Goal: Information Seeking & Learning: Learn about a topic

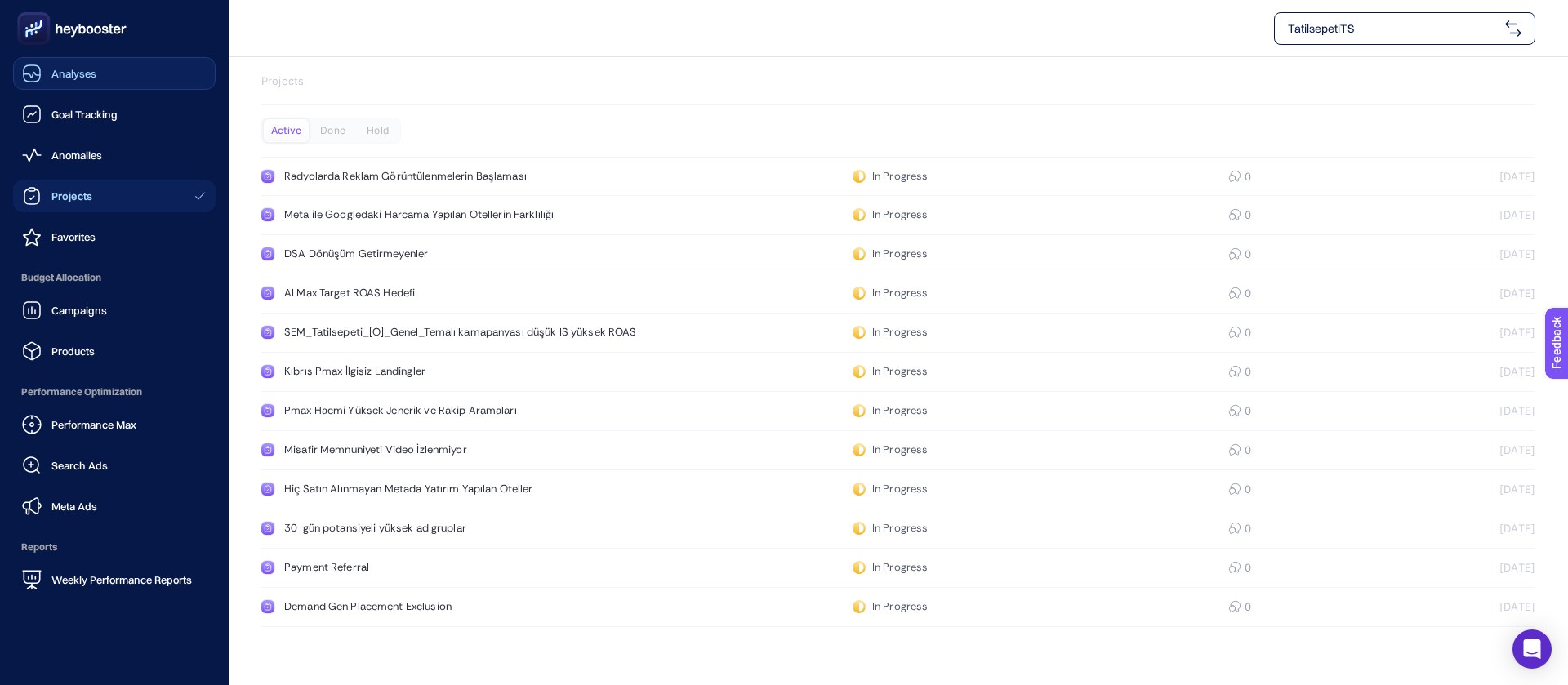
click at [83, 71] on span "Analyses" at bounding box center [73, 73] width 45 height 13
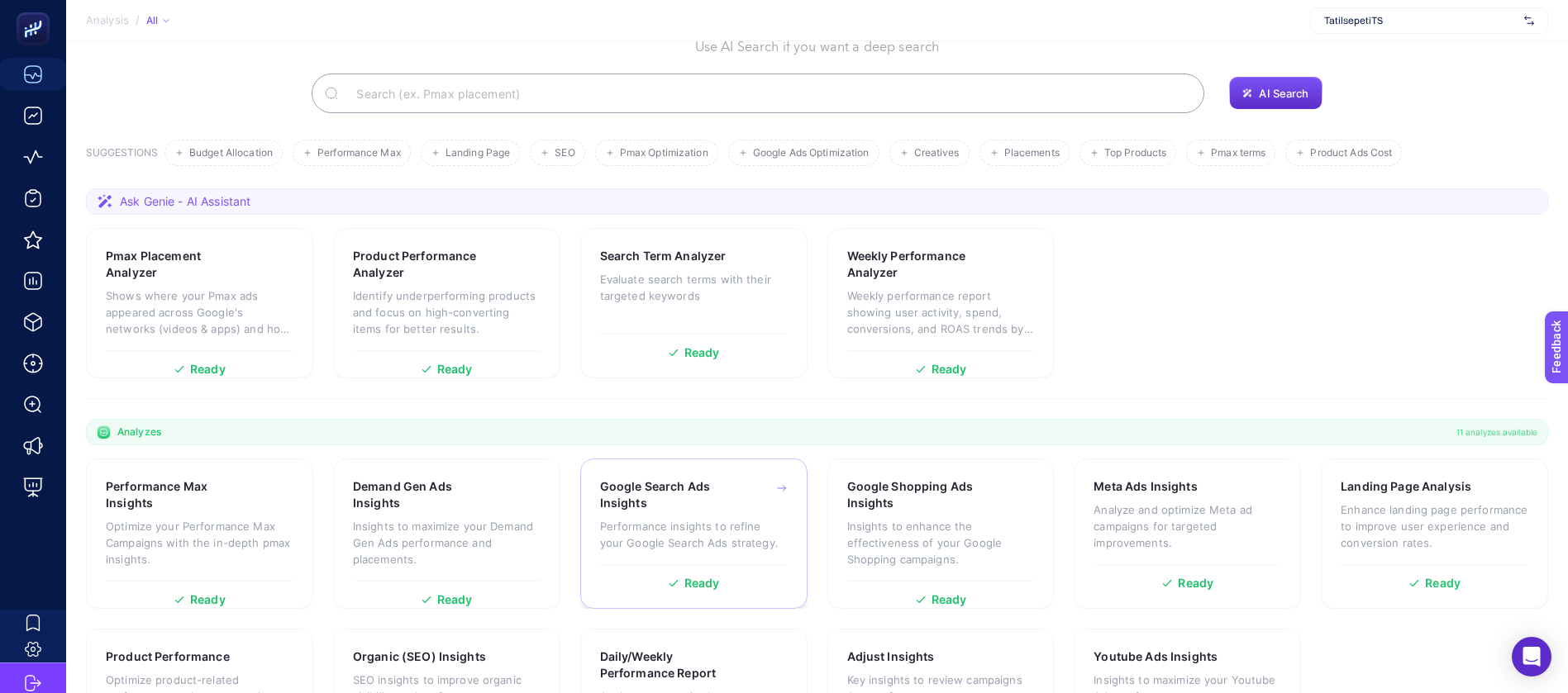
scroll to position [118, 0]
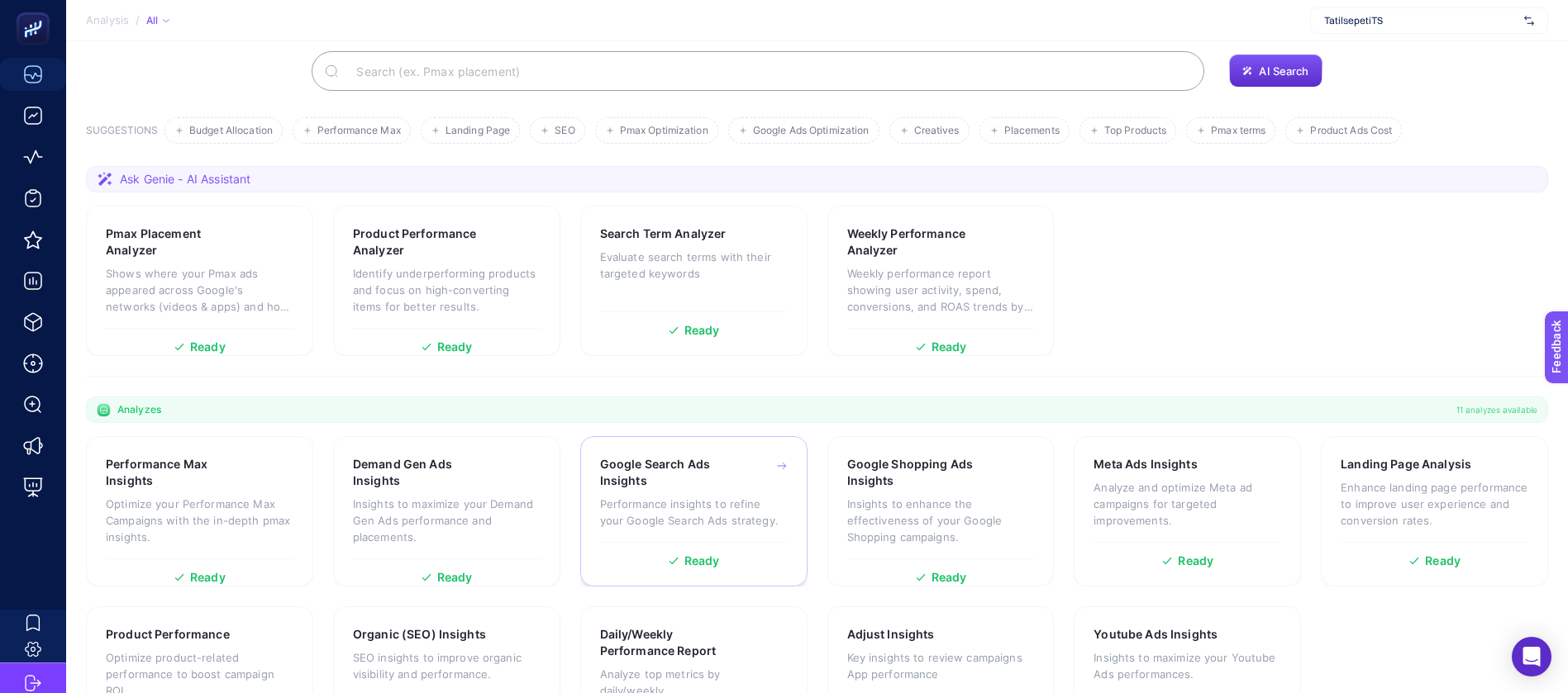
click at [712, 496] on p "Performance insights to refine your Google Search Ads strategy." at bounding box center [694, 512] width 188 height 33
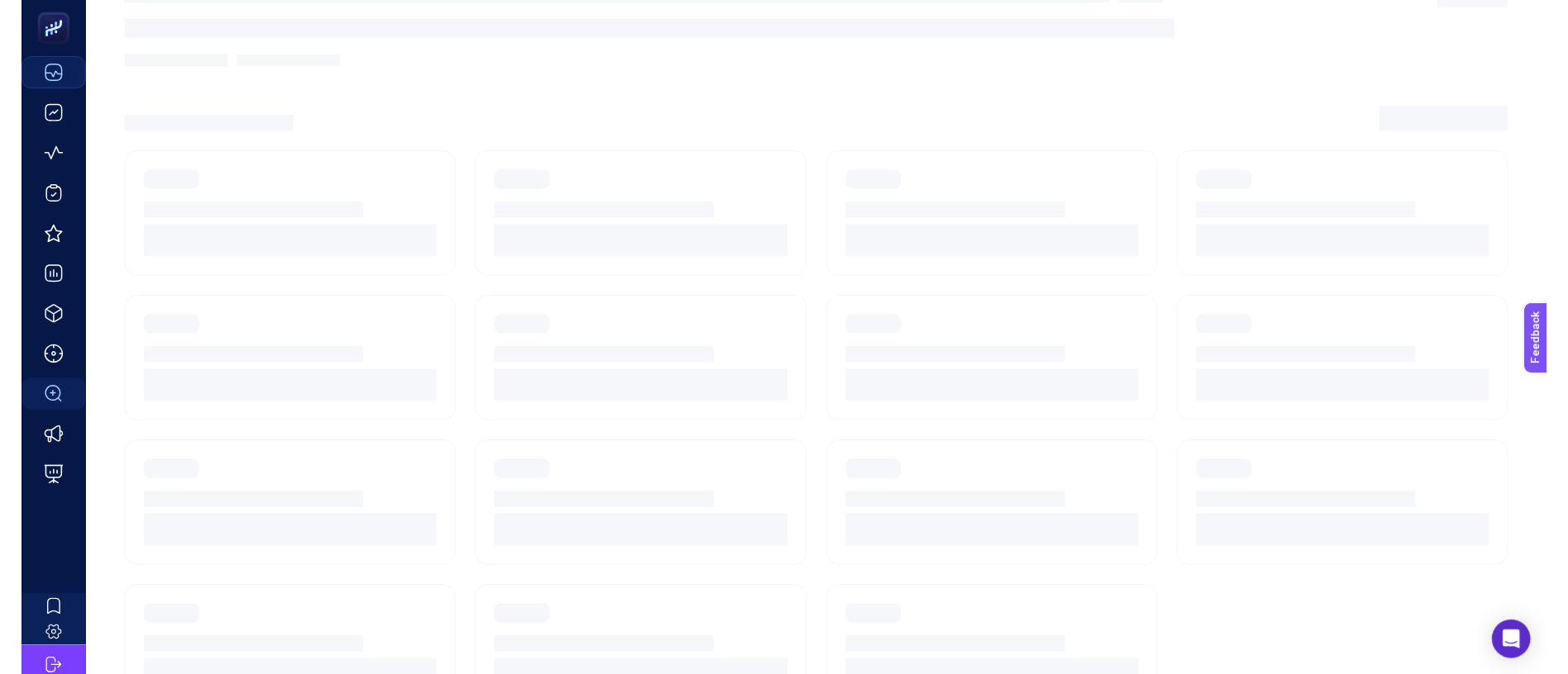
scroll to position [19, 0]
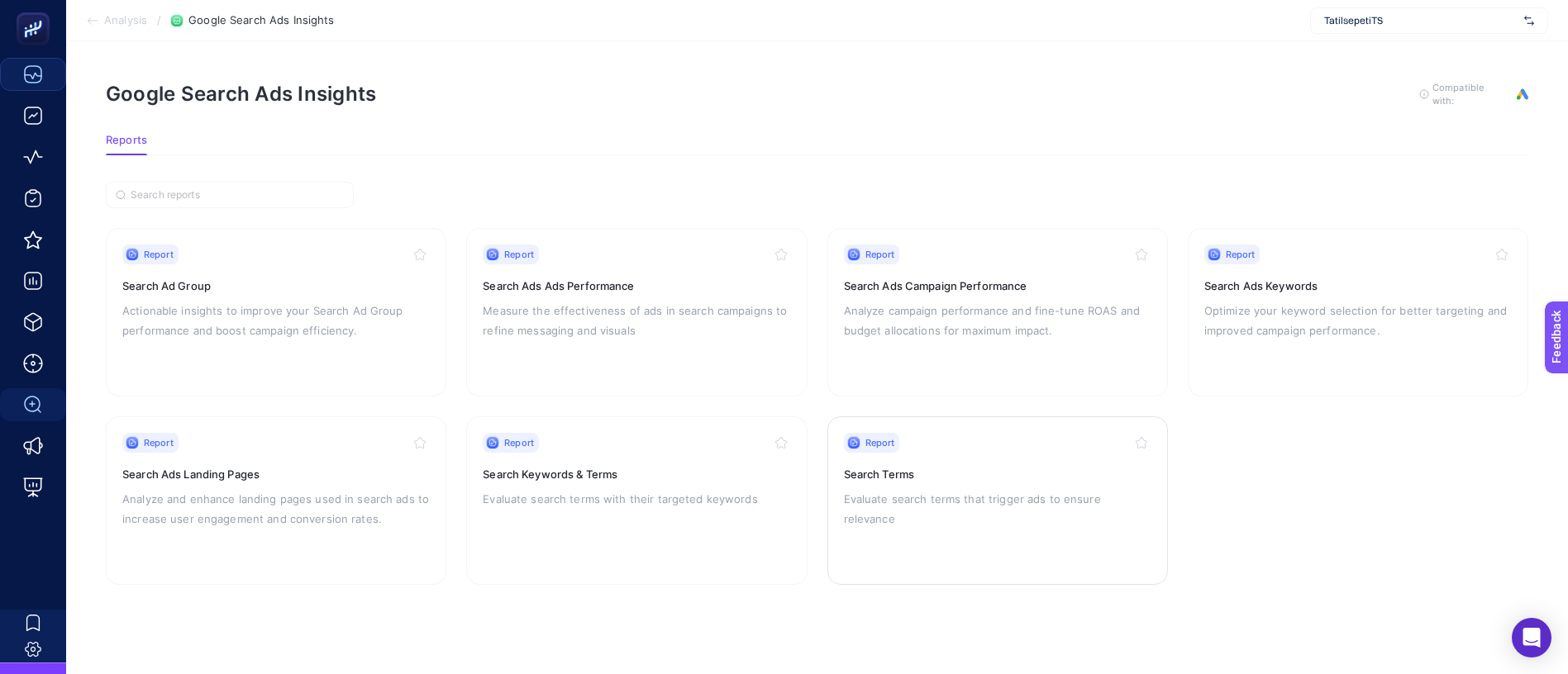
click at [939, 489] on p "Evaluate search terms that trigger ads to ensure relevance" at bounding box center [998, 509] width 308 height 40
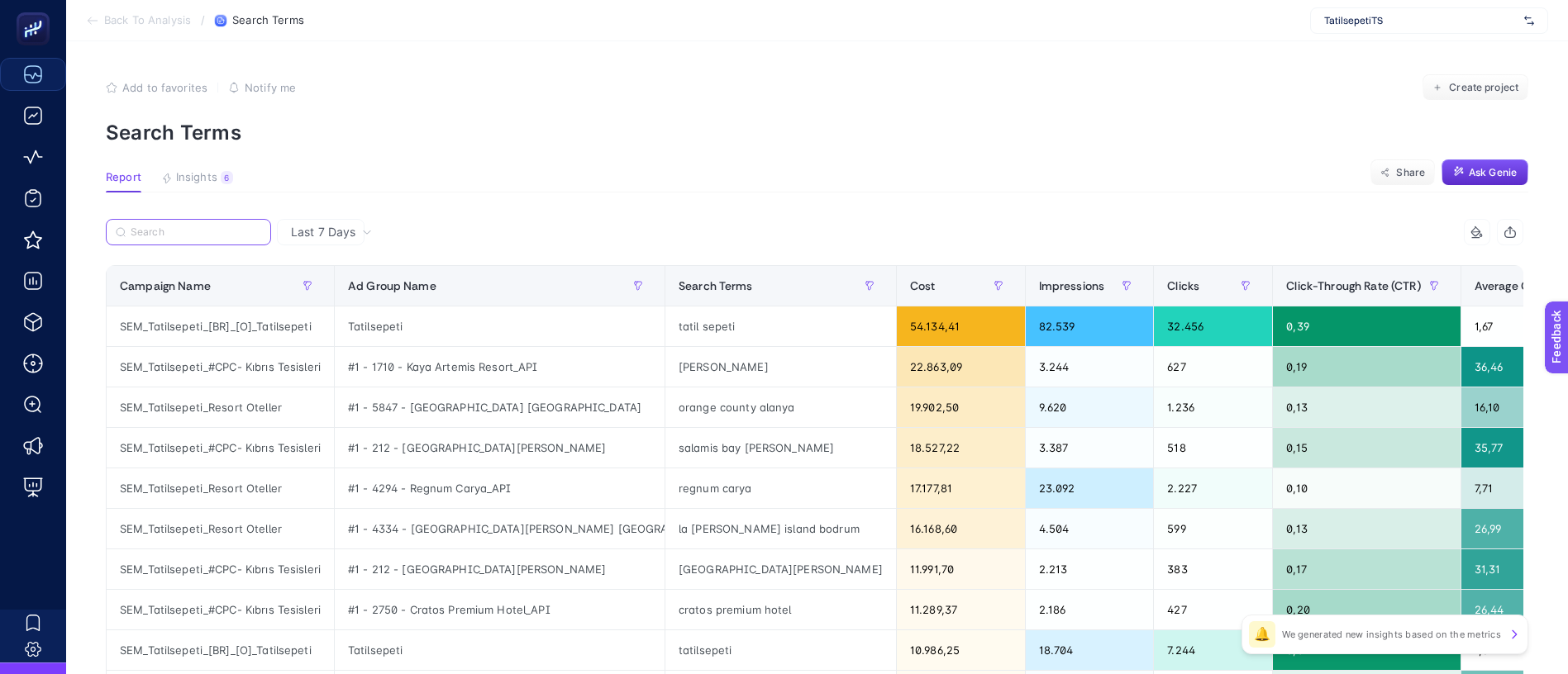
click at [211, 227] on input "Search" at bounding box center [195, 233] width 130 height 13
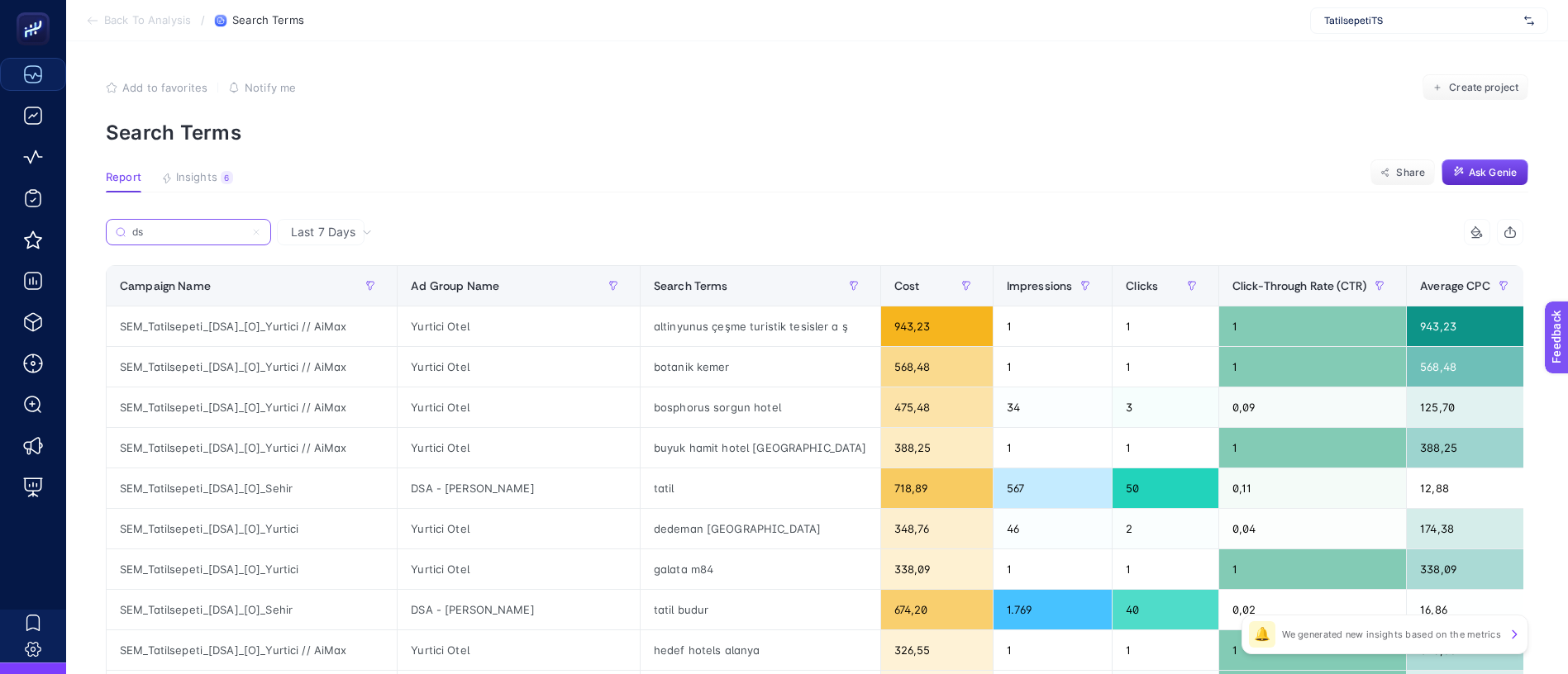
type input "d"
drag, startPoint x: 334, startPoint y: 268, endPoint x: 90, endPoint y: 261, distance: 244.1
copy div "Campaign Name Ad Group Name Search Terms Cost Impressions Clicks Click-Through …"
click at [194, 227] on input "DSA" at bounding box center [195, 233] width 130 height 13
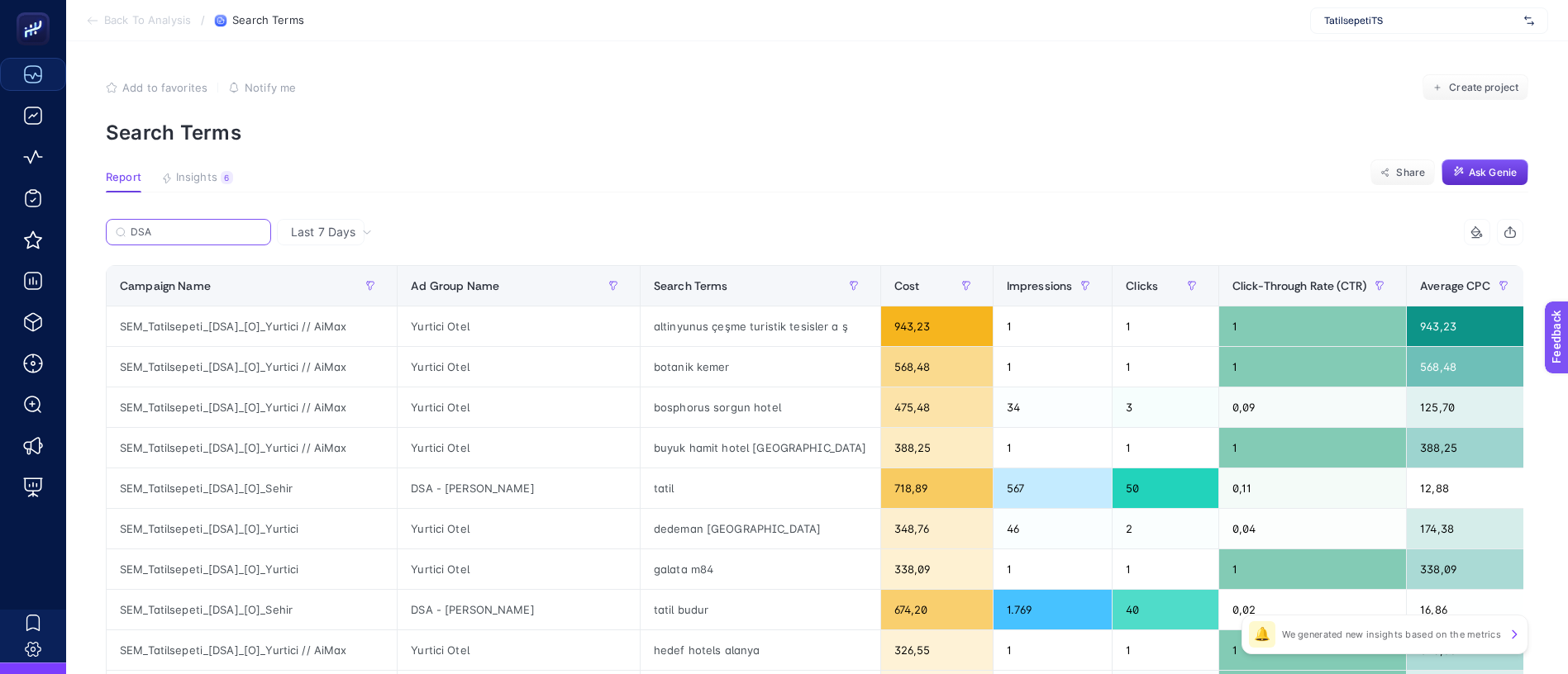
click at [194, 227] on input "DSA" at bounding box center [195, 233] width 130 height 13
paste input "SEM_Tatilsepeti_[DSA]_[O]_Yurtici // AiMax"
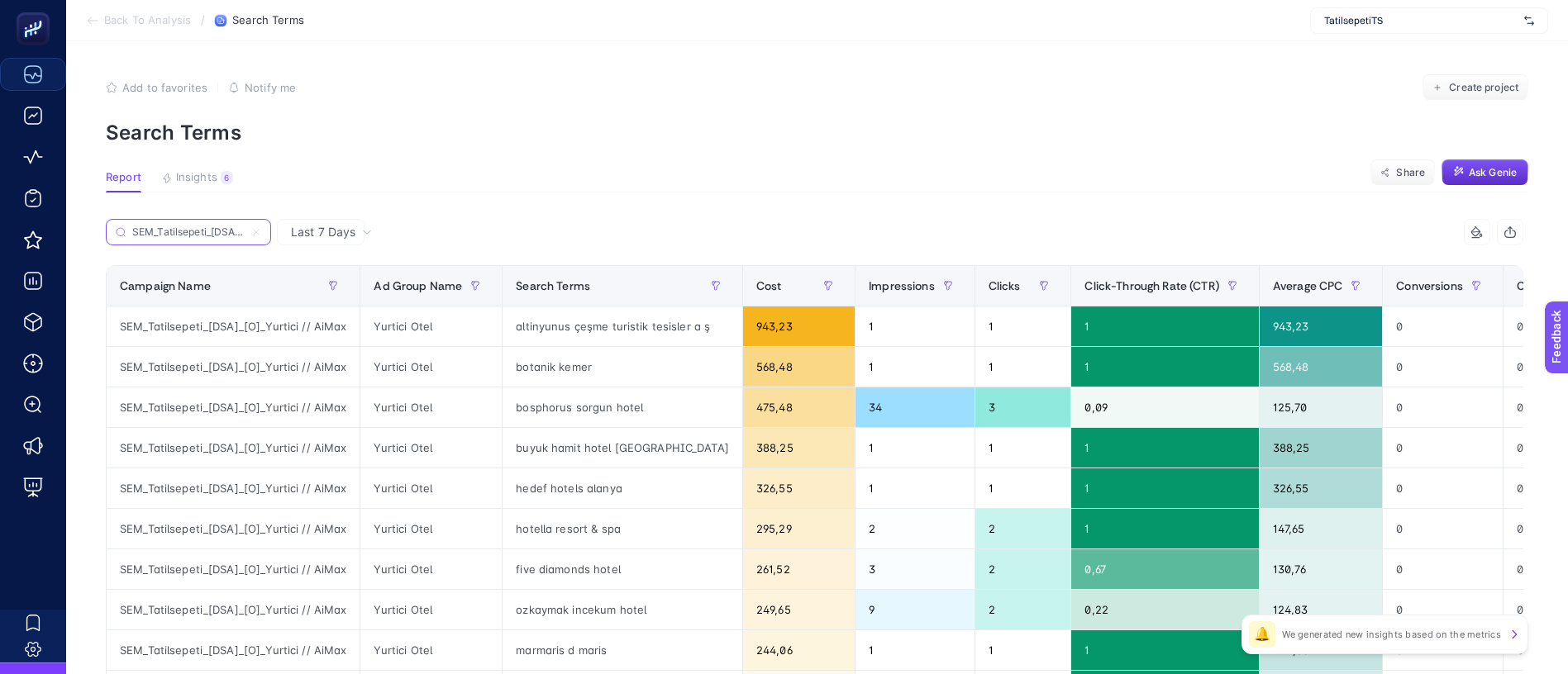
scroll to position [0, 37]
type input "SEM_Tatilsepeti_[DSA]_[O]_Yurtici // AiMax"
click at [455, 130] on article "Add to favorites false Notify me Create project Search Terms Report Insights 6 …" at bounding box center [817, 686] width 1501 height 1291
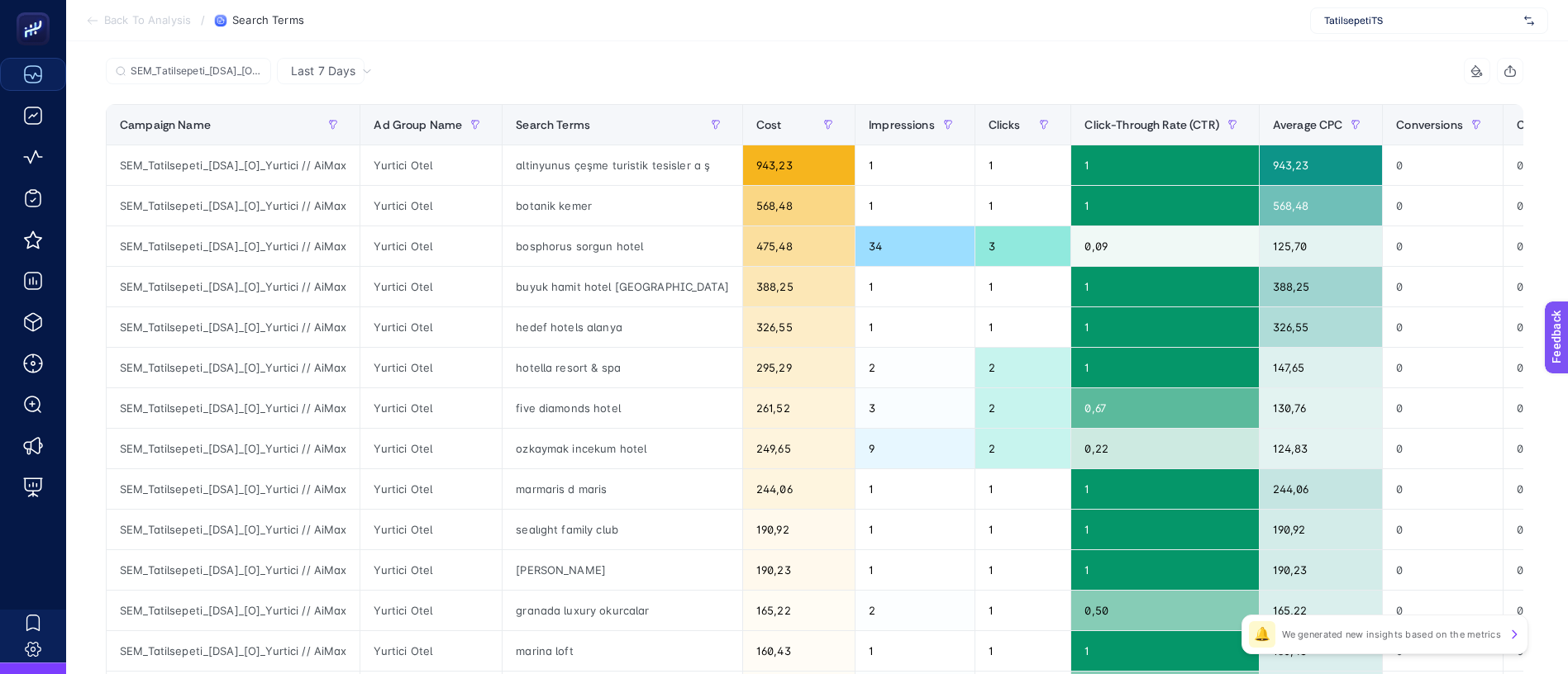
scroll to position [124, 0]
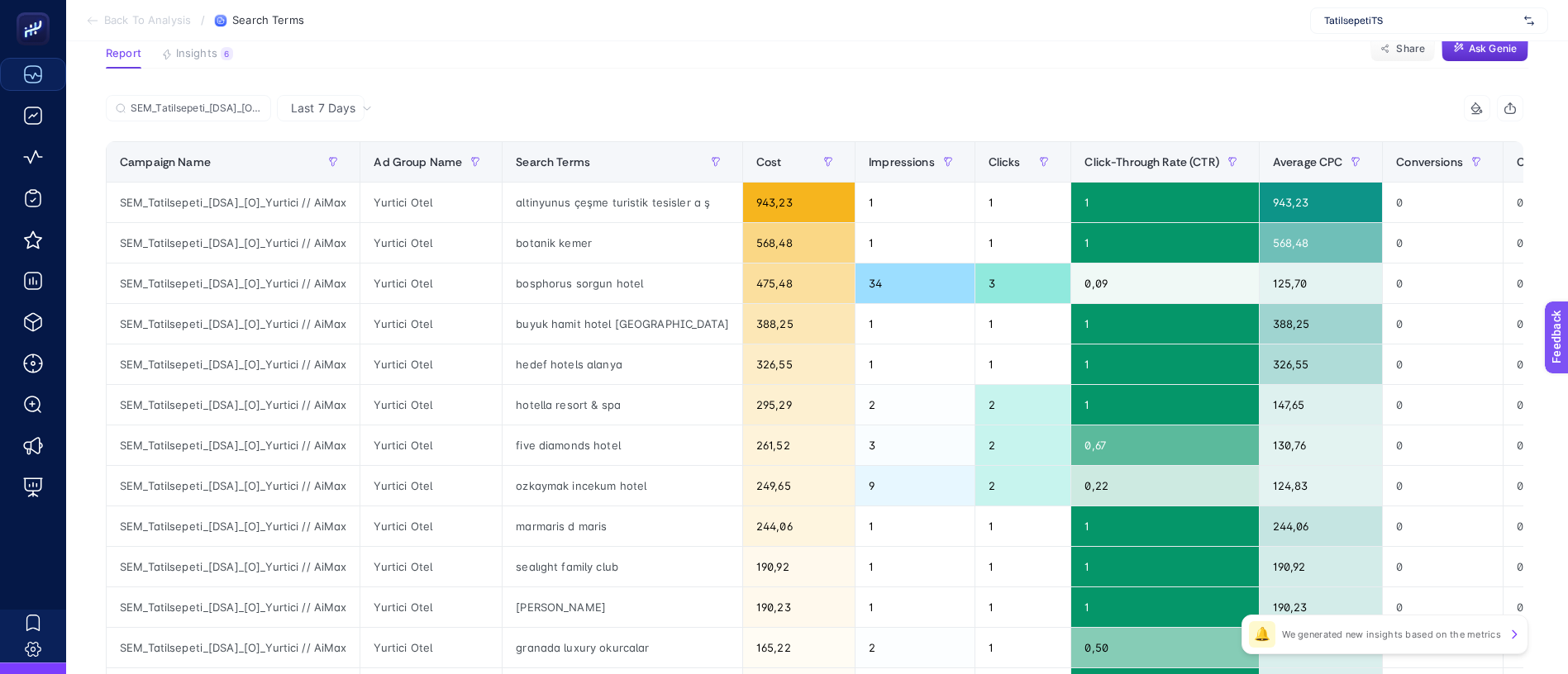
click at [341, 102] on div "Last 7 Days" at bounding box center [331, 108] width 94 height 12
click at [333, 175] on li "Last 30 Days" at bounding box center [320, 198] width 78 height 46
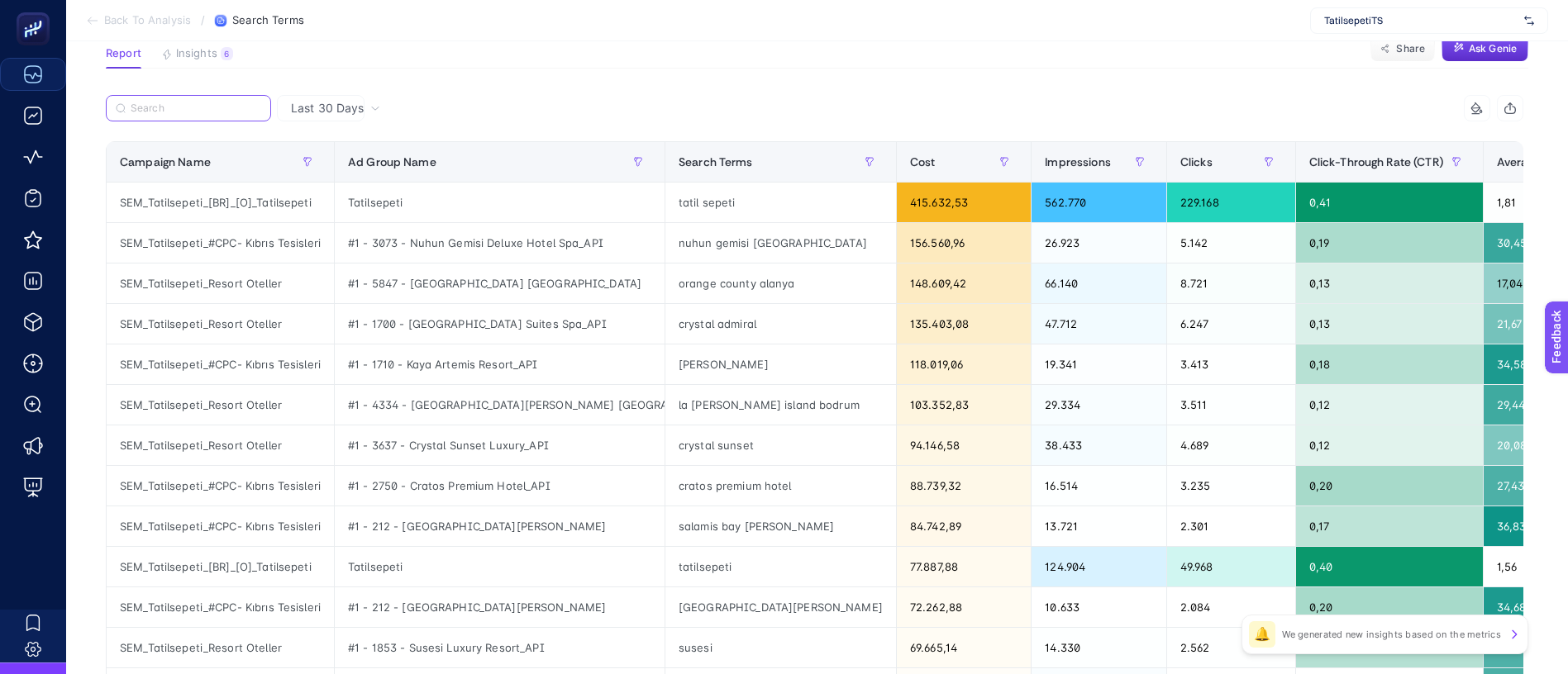
click at [210, 102] on input "Search" at bounding box center [195, 108] width 130 height 13
paste input "SEM_Tatilsepeti_[DSA]_[O]_Yurtici // AiMax"
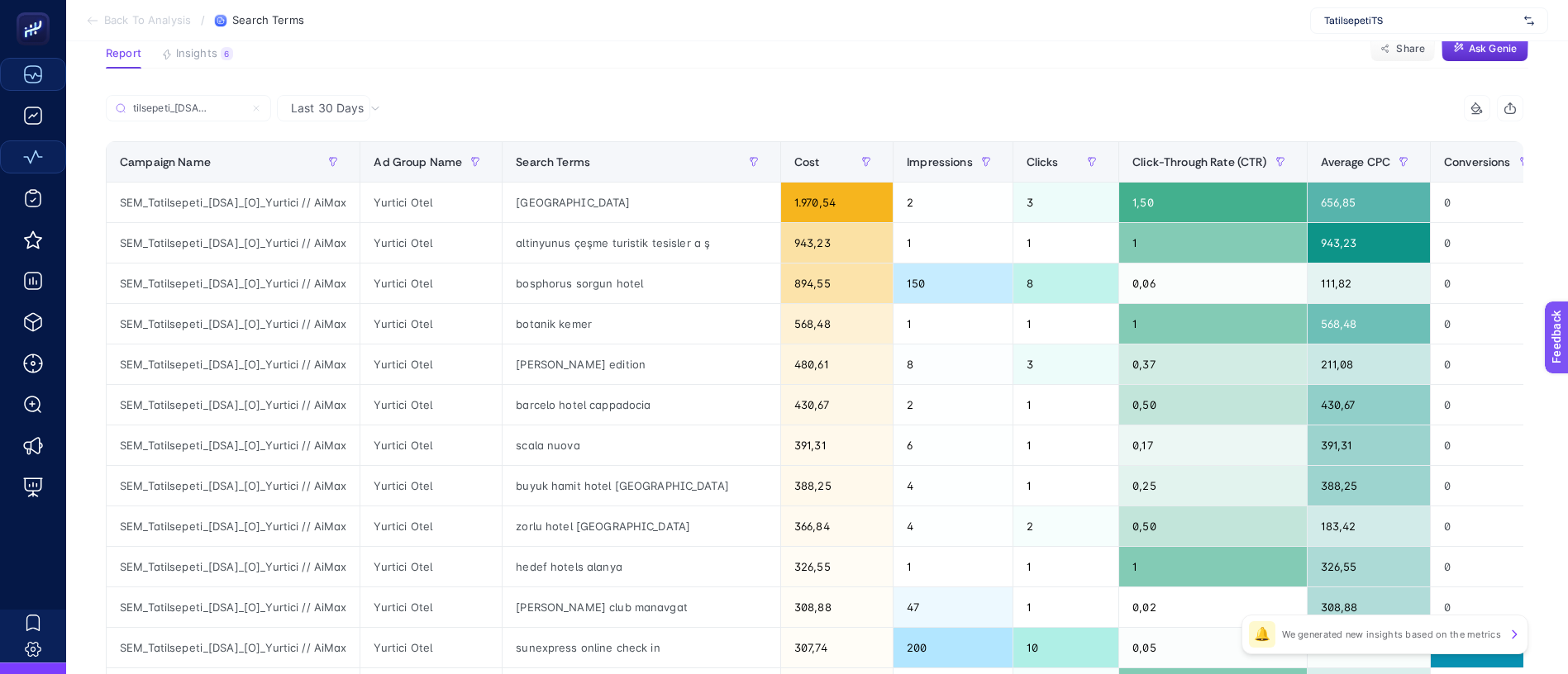
scroll to position [0, 0]
drag, startPoint x: 593, startPoint y: 401, endPoint x: -643, endPoint y: 740, distance: 1281.6
click at [1321, 155] on span "Average CPC" at bounding box center [1356, 162] width 70 height 14
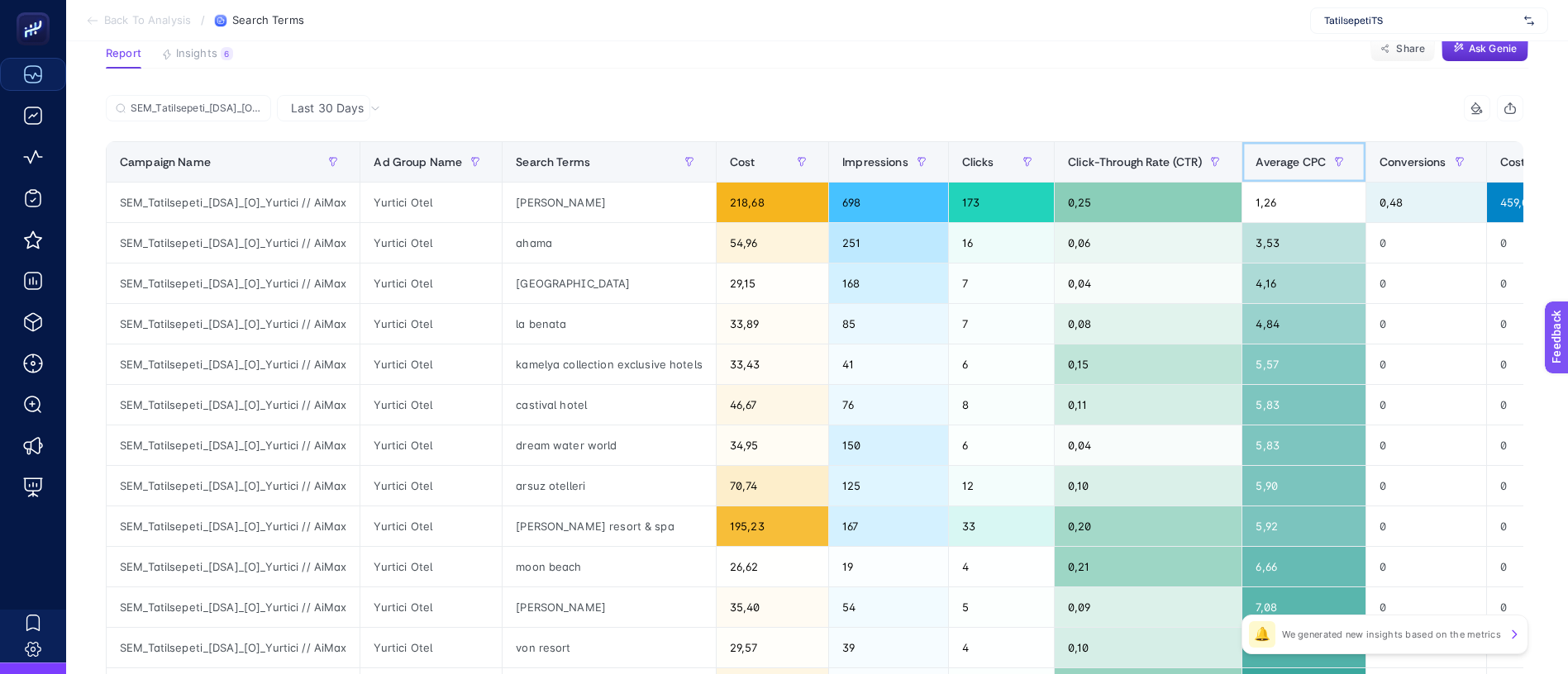
click at [1255, 155] on span "Average CPC" at bounding box center [1290, 162] width 70 height 14
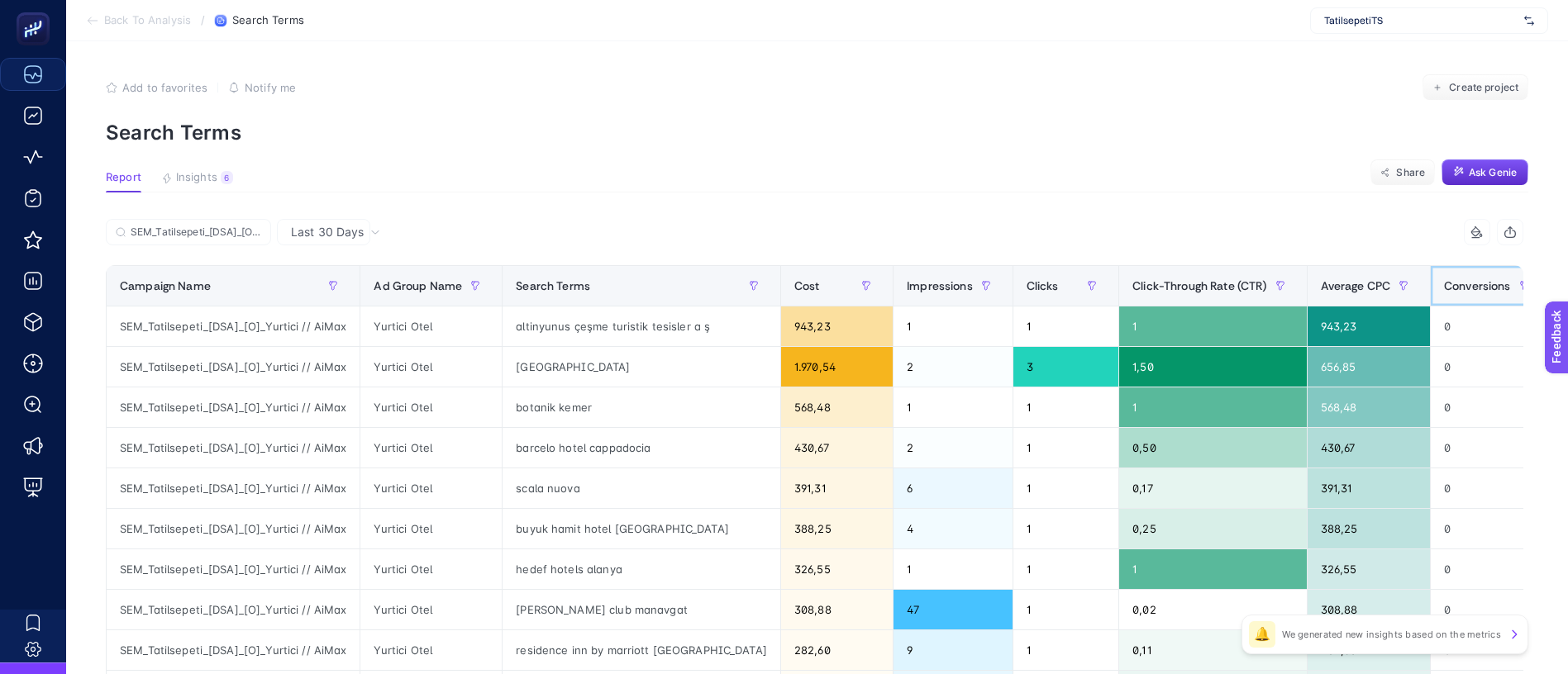
click at [1444, 279] on span "Conversions" at bounding box center [1477, 286] width 67 height 14
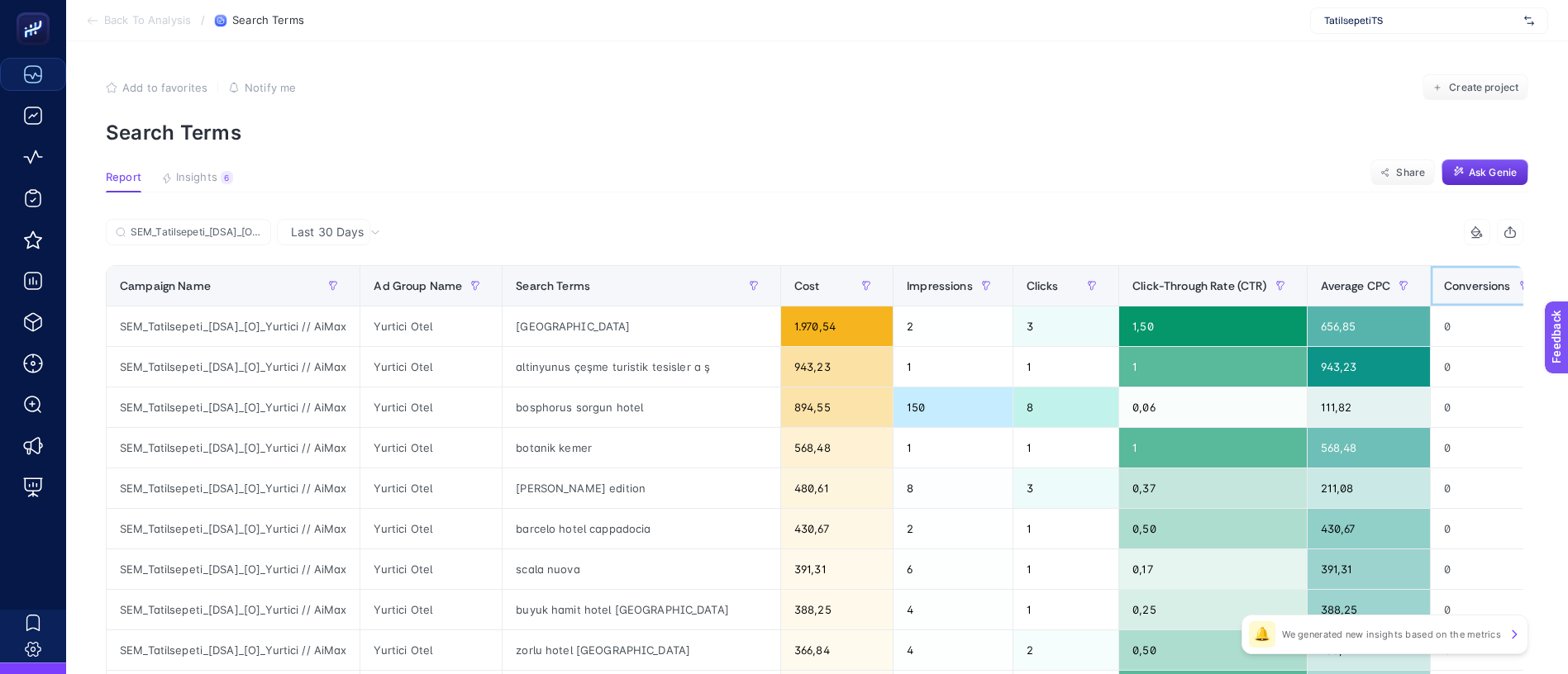
click at [1444, 279] on span "Conversions" at bounding box center [1477, 286] width 67 height 14
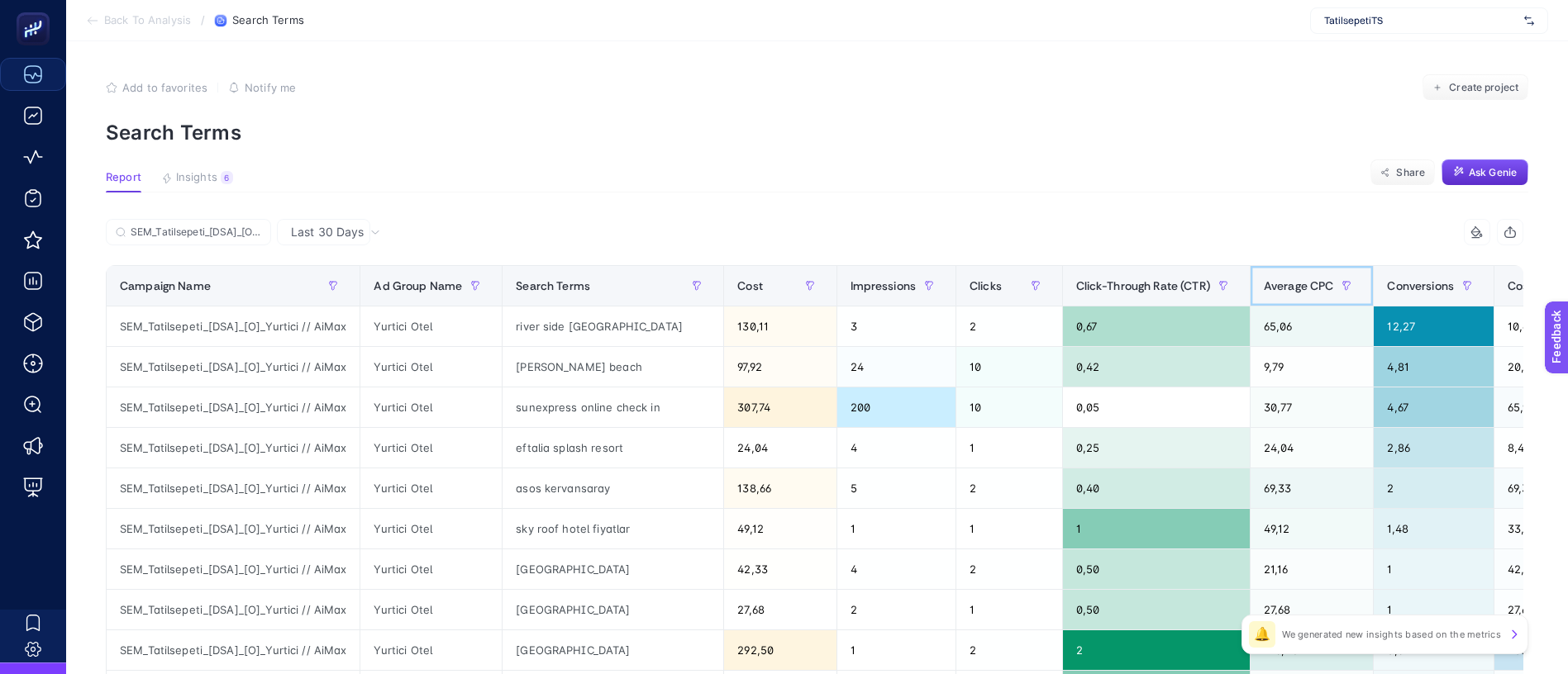
click at [1264, 279] on span "Average CPC" at bounding box center [1299, 286] width 70 height 14
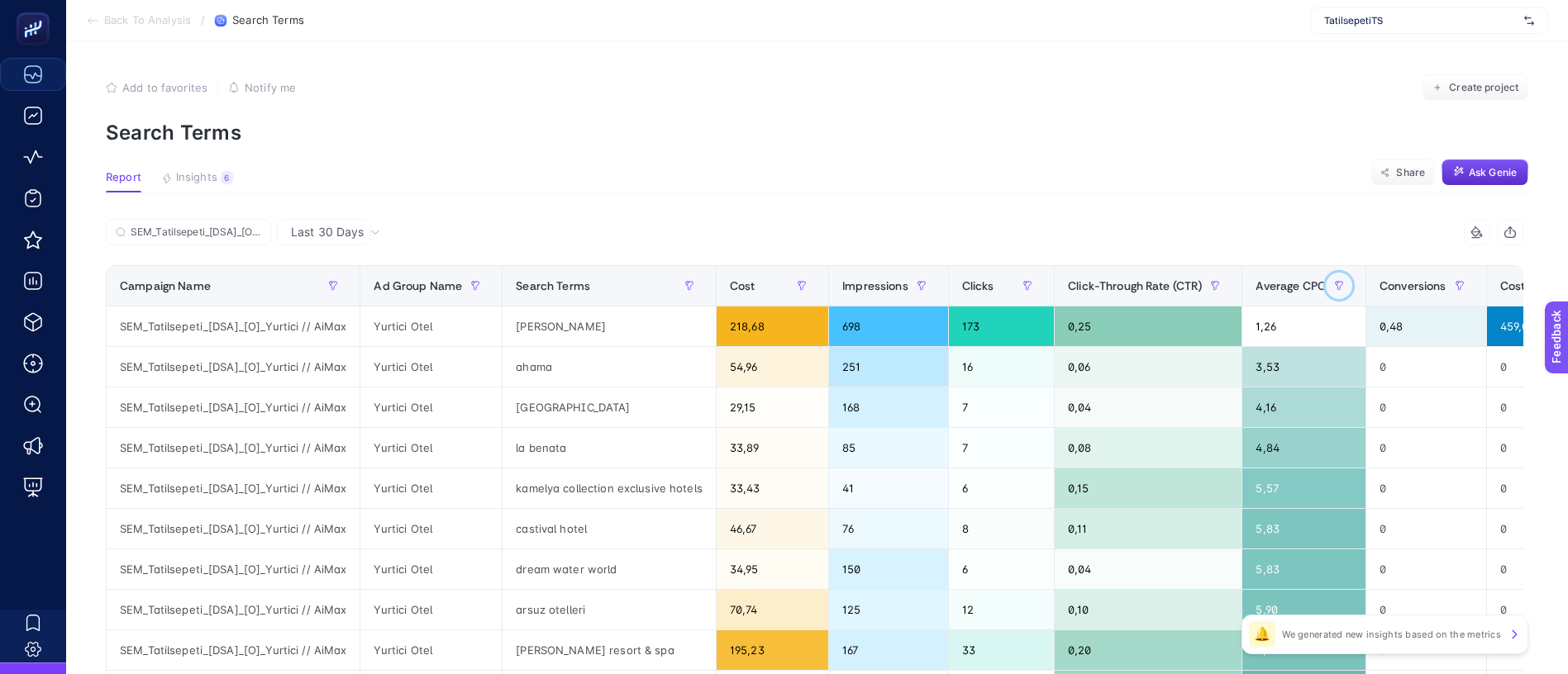
click at [1326, 273] on button "button" at bounding box center [1339, 285] width 26 height 26
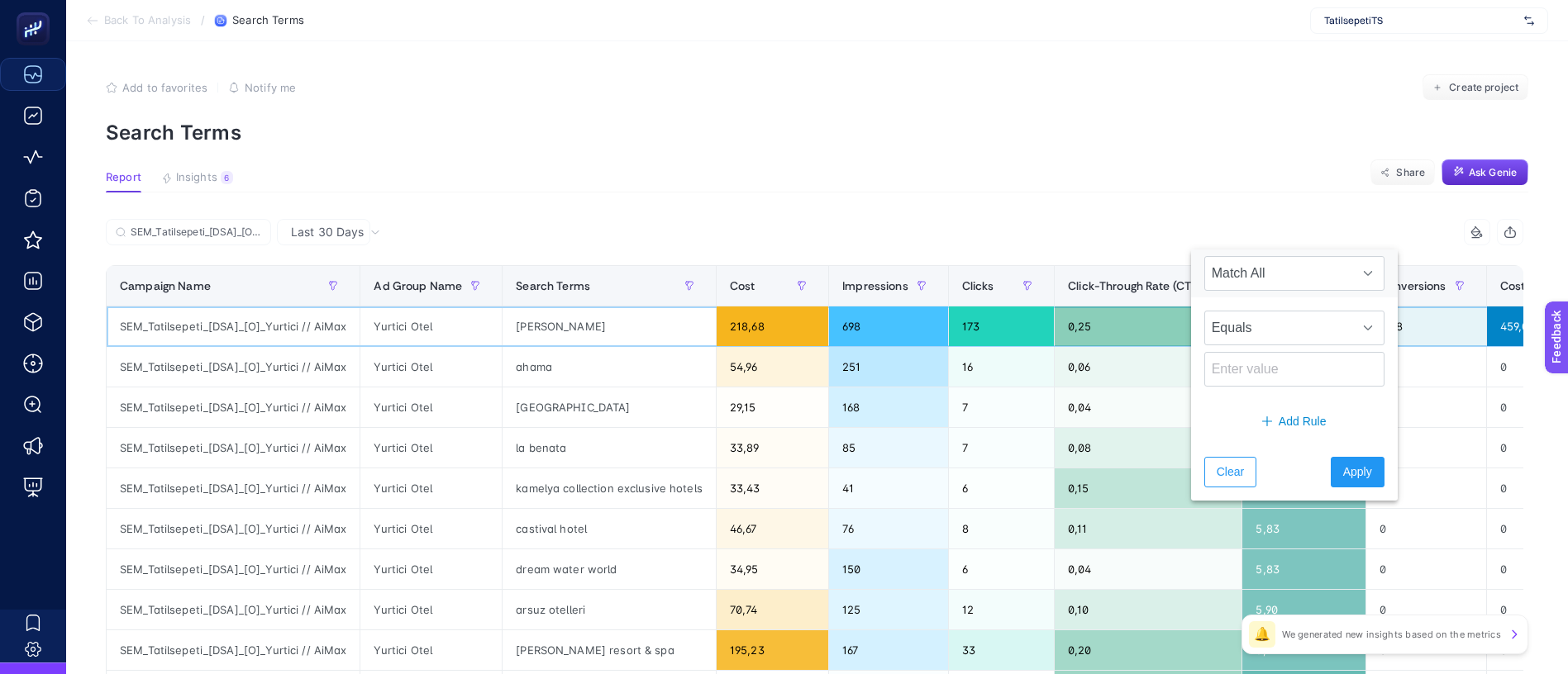
click at [1242, 307] on div "1,26" at bounding box center [1304, 326] width 123 height 40
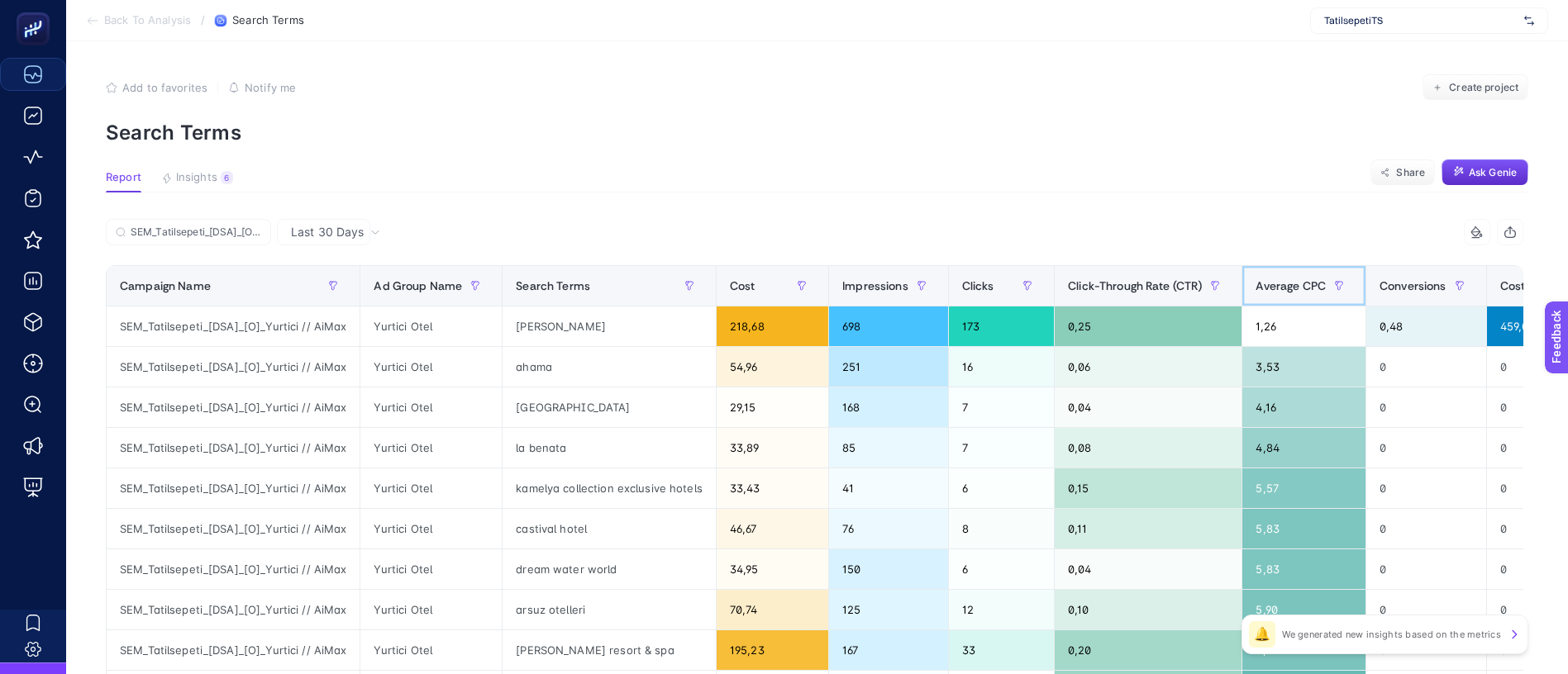
click at [1255, 279] on span "Average CPC" at bounding box center [1290, 286] width 70 height 14
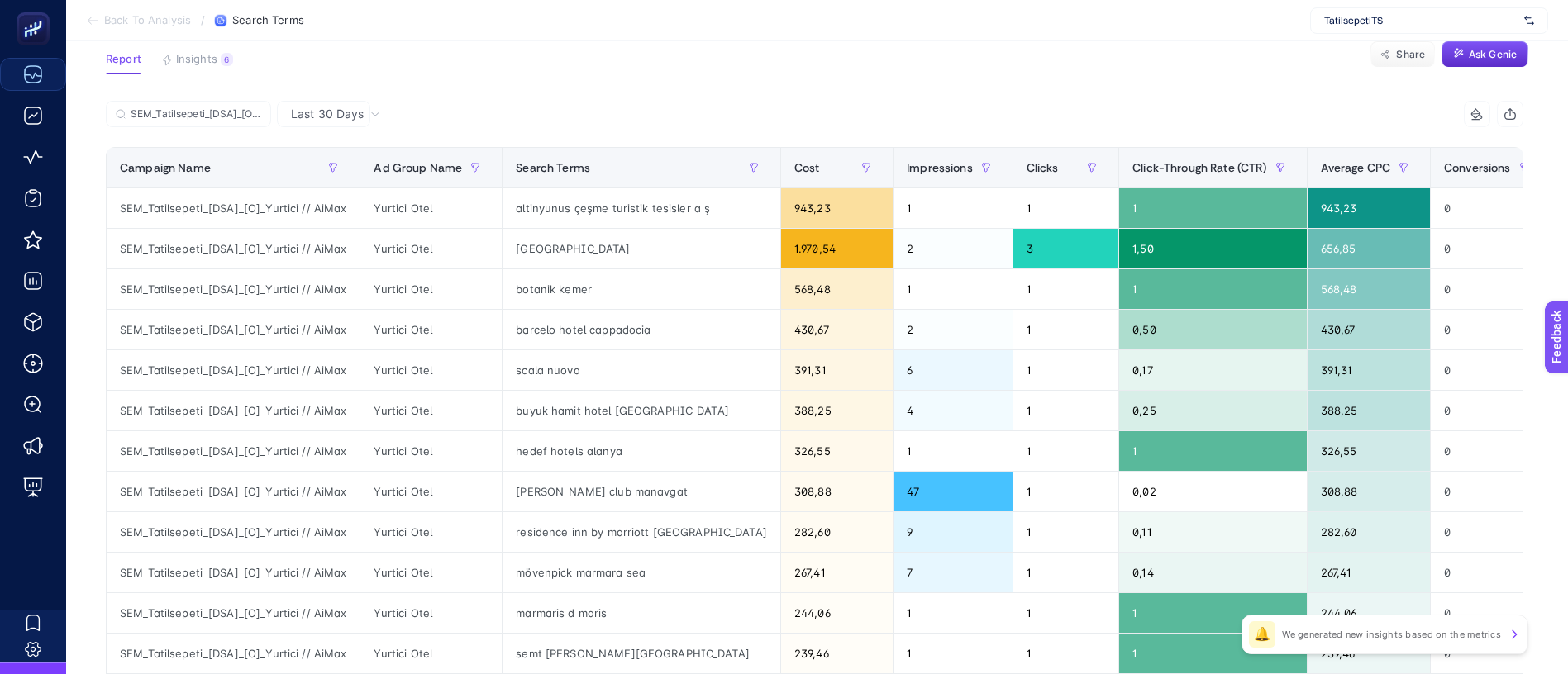
scroll to position [124, 0]
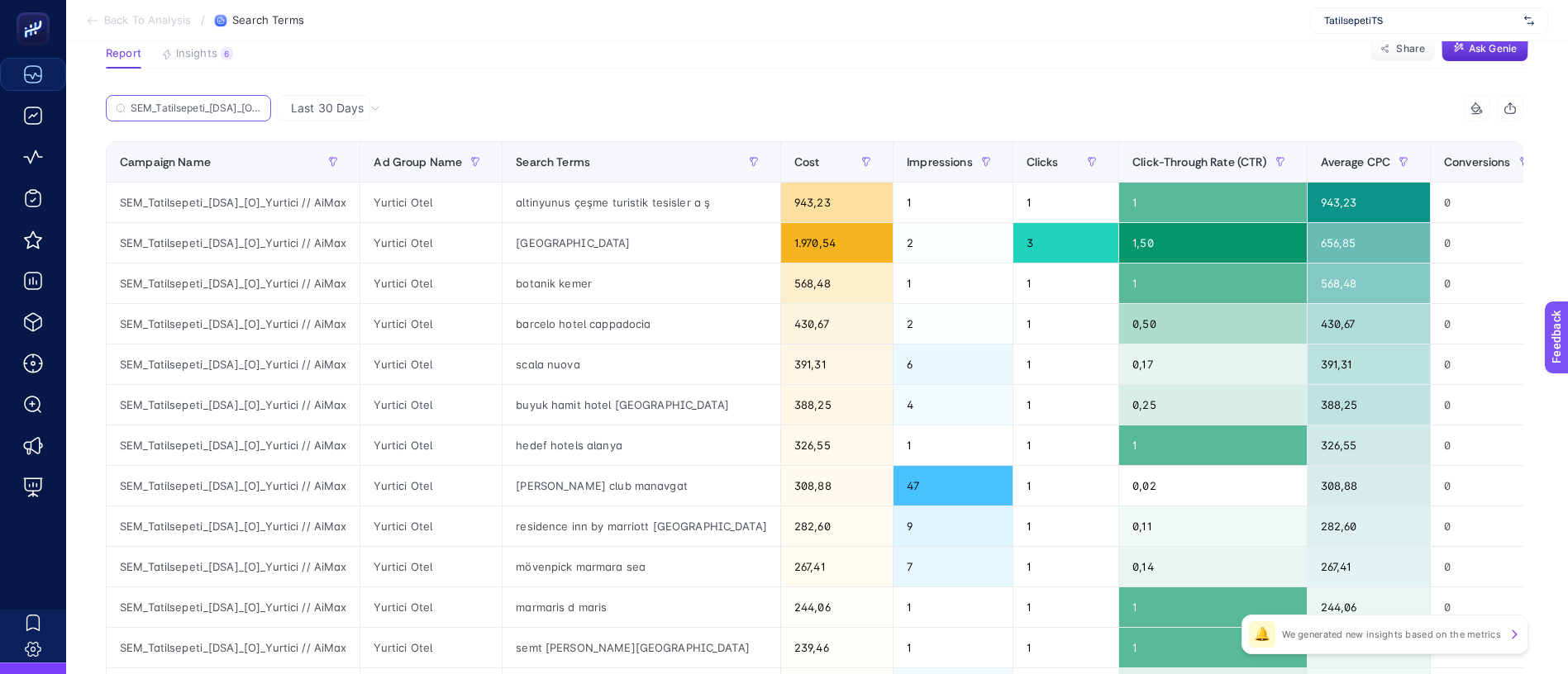
click at [217, 102] on input "SEM_Tatilsepeti_[DSA]_[O]_Yurtici // AiMax" at bounding box center [195, 108] width 130 height 13
click at [218, 102] on input "SEM_Tatilsepeti_[DSA]_[O]_Yurtici // AiMax" at bounding box center [188, 108] width 113 height 13
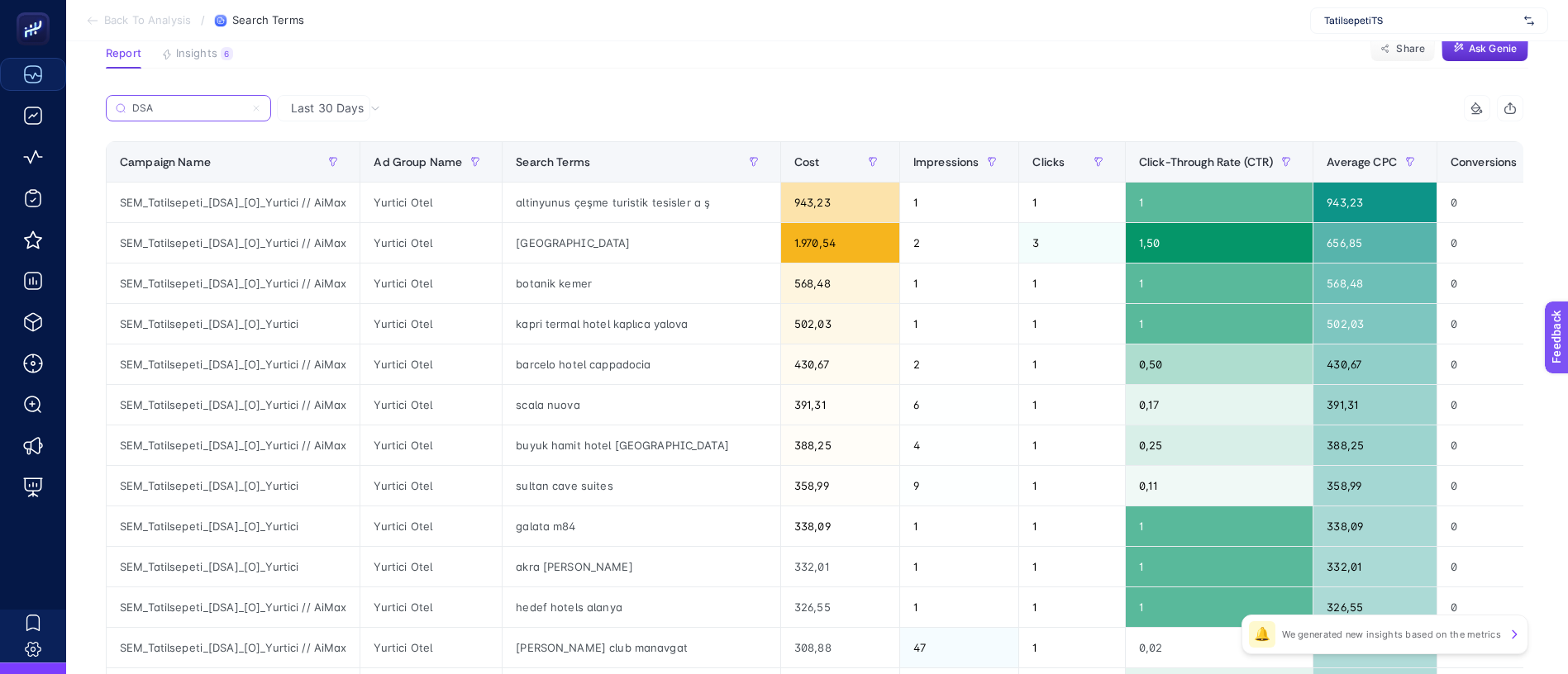
type input "DSA"
click at [268, 304] on div "SEM_Tatilsepeti_[DSA]_[O]_Yurtici" at bounding box center [233, 324] width 253 height 40
click at [269, 304] on div "SEM_Tatilsepeti_[DSA]_[O]_Yurtici" at bounding box center [233, 324] width 253 height 40
copy tr "SEM_Tatilsepeti_[DSA]_[O]_Yurtici"
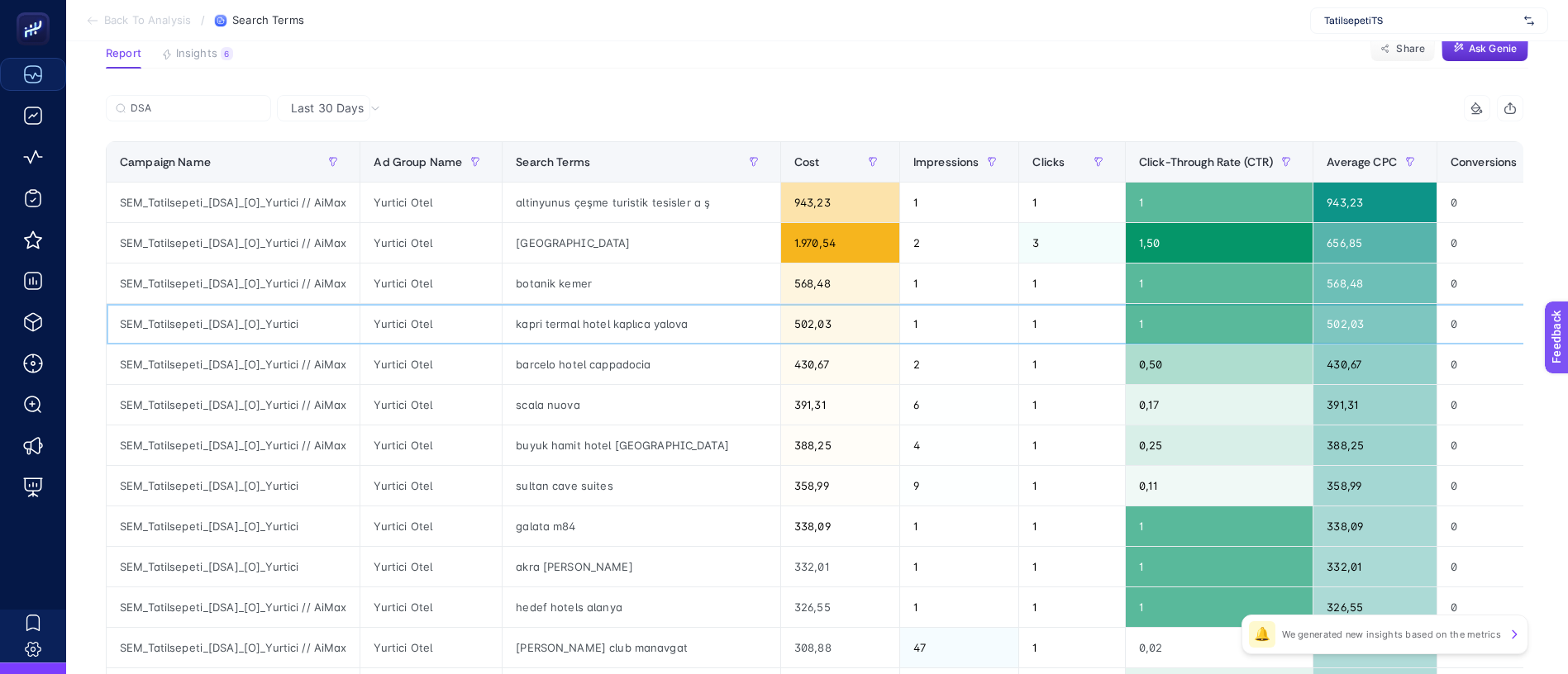
click at [568, 304] on div "kapri termal hotel kaplıca yalova" at bounding box center [641, 324] width 278 height 40
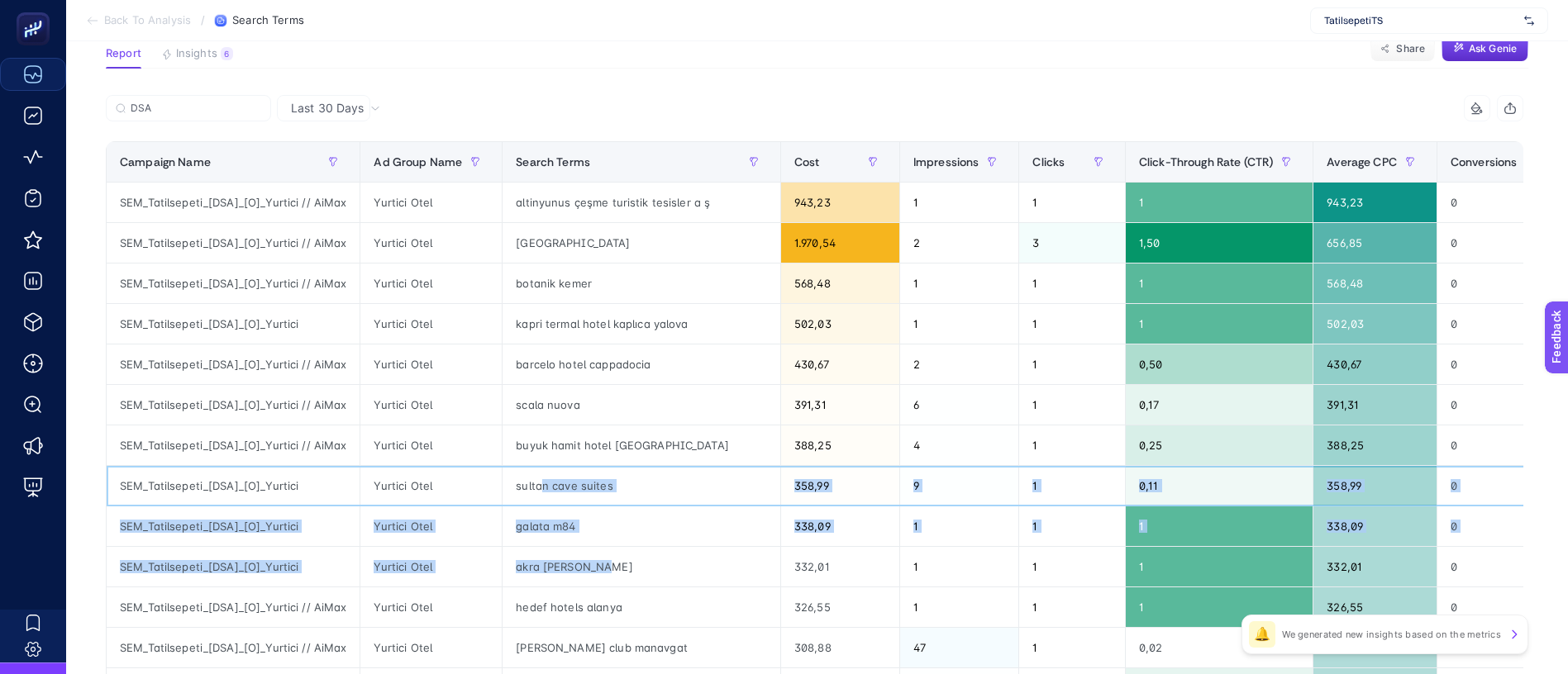
drag, startPoint x: 500, startPoint y: 359, endPoint x: 598, endPoint y: 411, distance: 110.9
click at [598, 411] on tbody "SEM_Tatilsepeti_[DSA]_[O]_Yurtici // AiMax Yurtici Otel altinyunus çeşme turist…" at bounding box center [1062, 587] width 1912 height 809
click at [597, 547] on div "akra [PERSON_NAME]" at bounding box center [641, 567] width 278 height 40
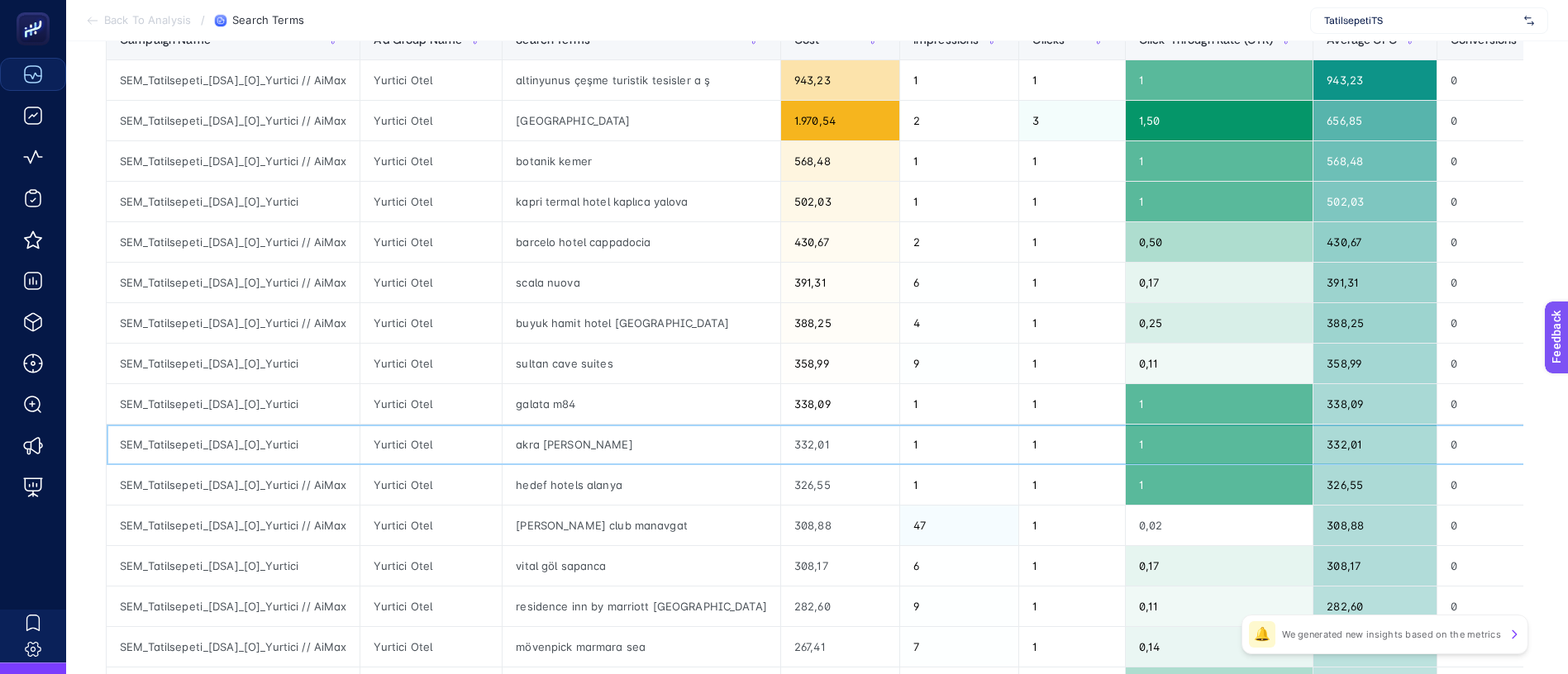
scroll to position [248, 0]
